Goal: Task Accomplishment & Management: Complete application form

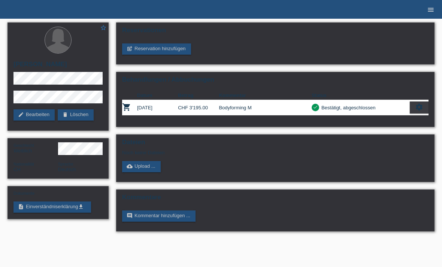
click at [429, 10] on icon "menu" at bounding box center [430, 9] width 7 height 7
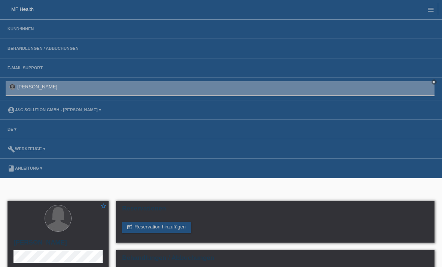
click at [69, 41] on li "Behandlungen / Abbuchungen" at bounding box center [221, 48] width 442 height 19
click at [25, 38] on li "Kund*innen" at bounding box center [221, 28] width 442 height 19
click at [31, 31] on link "Kund*innen" at bounding box center [21, 29] width 34 height 4
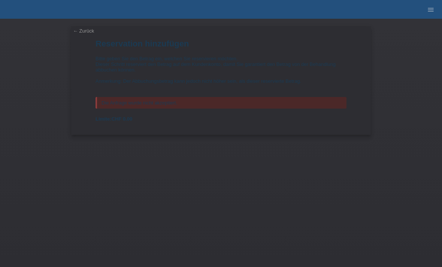
click at [88, 31] on link "← Zurück" at bounding box center [83, 31] width 21 height 6
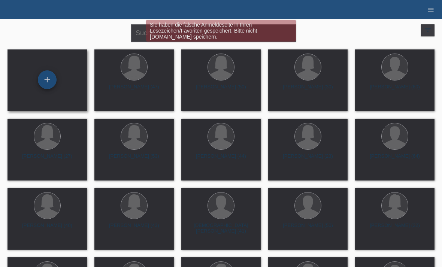
click at [50, 75] on div "+" at bounding box center [47, 79] width 18 height 13
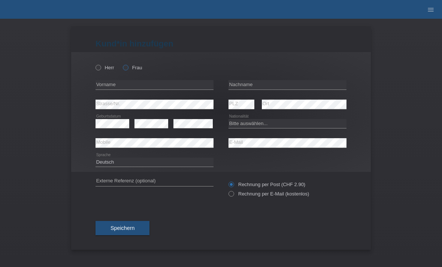
click at [130, 66] on label "Frau" at bounding box center [132, 68] width 19 height 6
click at [128, 66] on input "Frau" at bounding box center [125, 67] width 5 height 5
radio input "true"
click at [185, 85] on input "text" at bounding box center [155, 84] width 118 height 9
type input "[PERSON_NAME]"
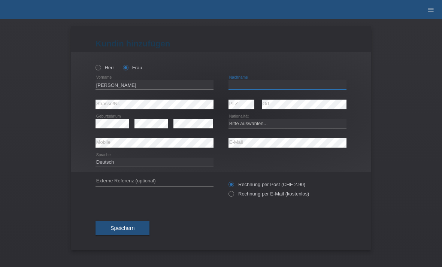
click at [262, 83] on input "text" at bounding box center [288, 84] width 118 height 9
type input "Zollinger"
select select "CH"
